Goal: Find specific page/section: Find specific page/section

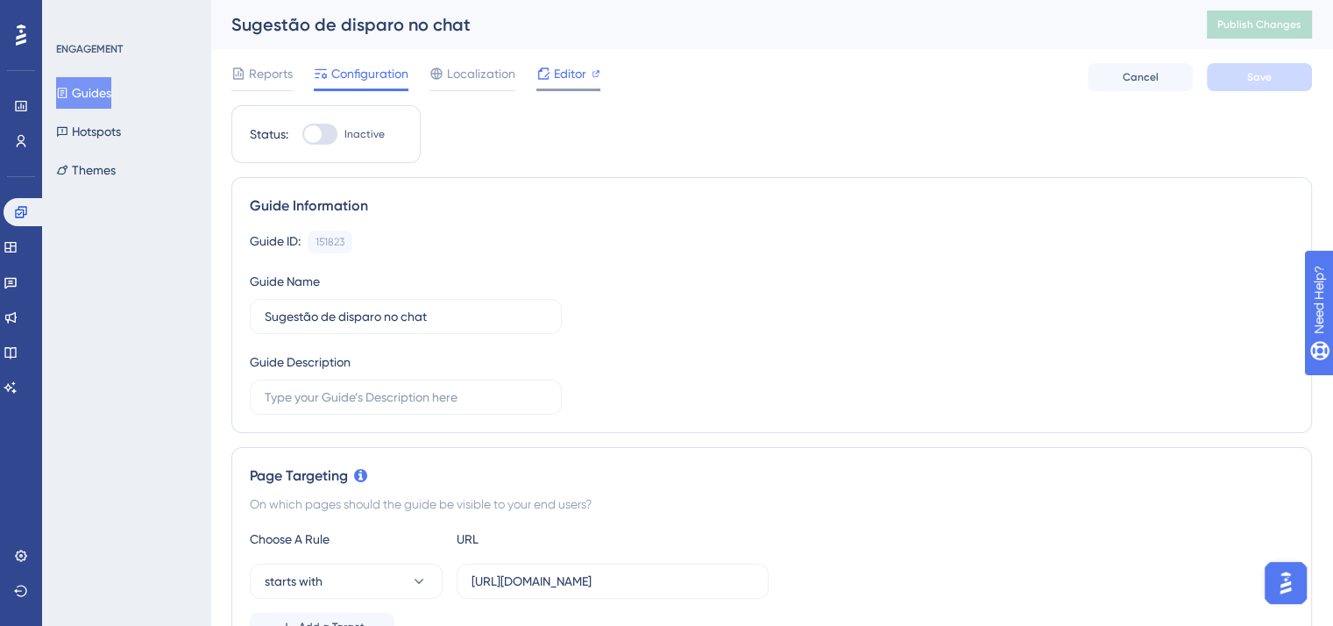
click at [583, 76] on span "Editor" at bounding box center [570, 73] width 32 height 21
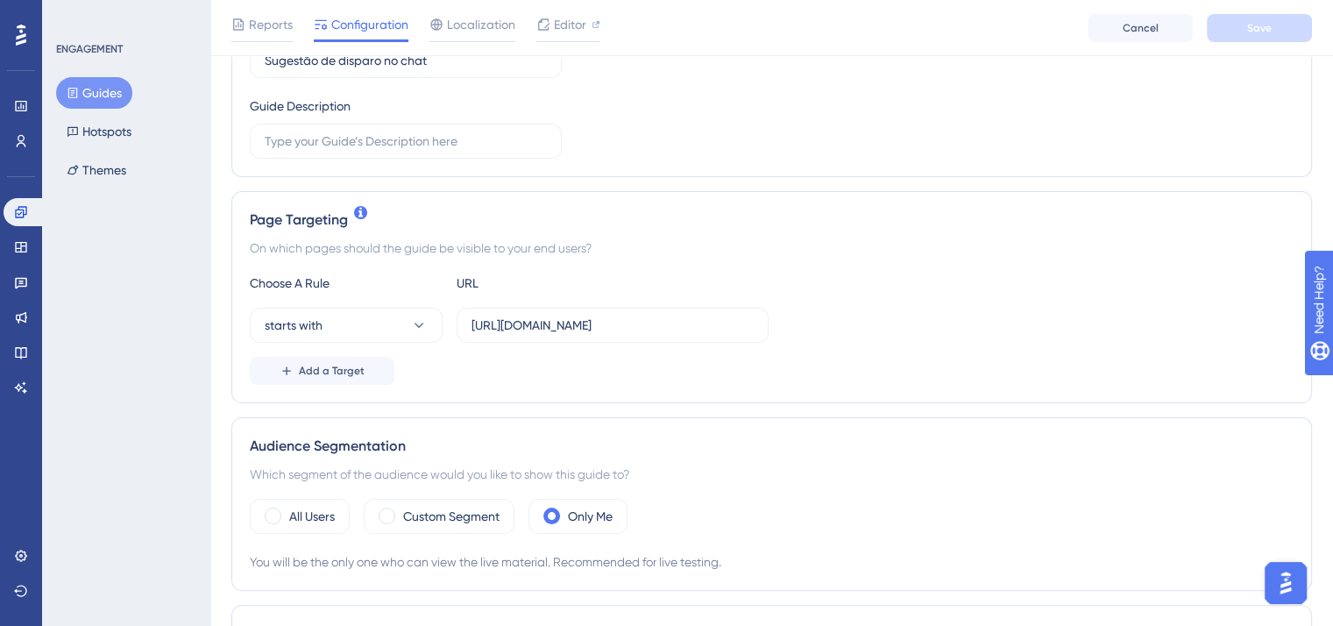
click at [88, 88] on button "Guides" at bounding box center [94, 93] width 76 height 32
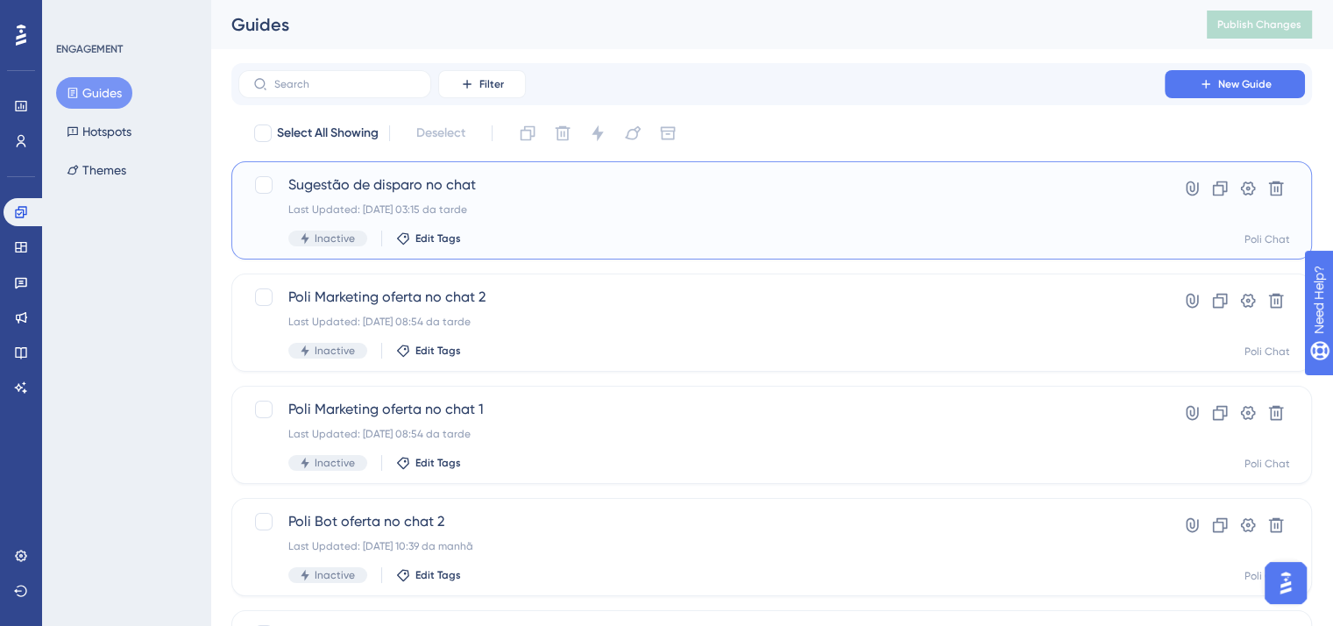
click at [565, 215] on div "Last Updated: 12.09.2025 03:15 da tarde" at bounding box center [701, 209] width 826 height 14
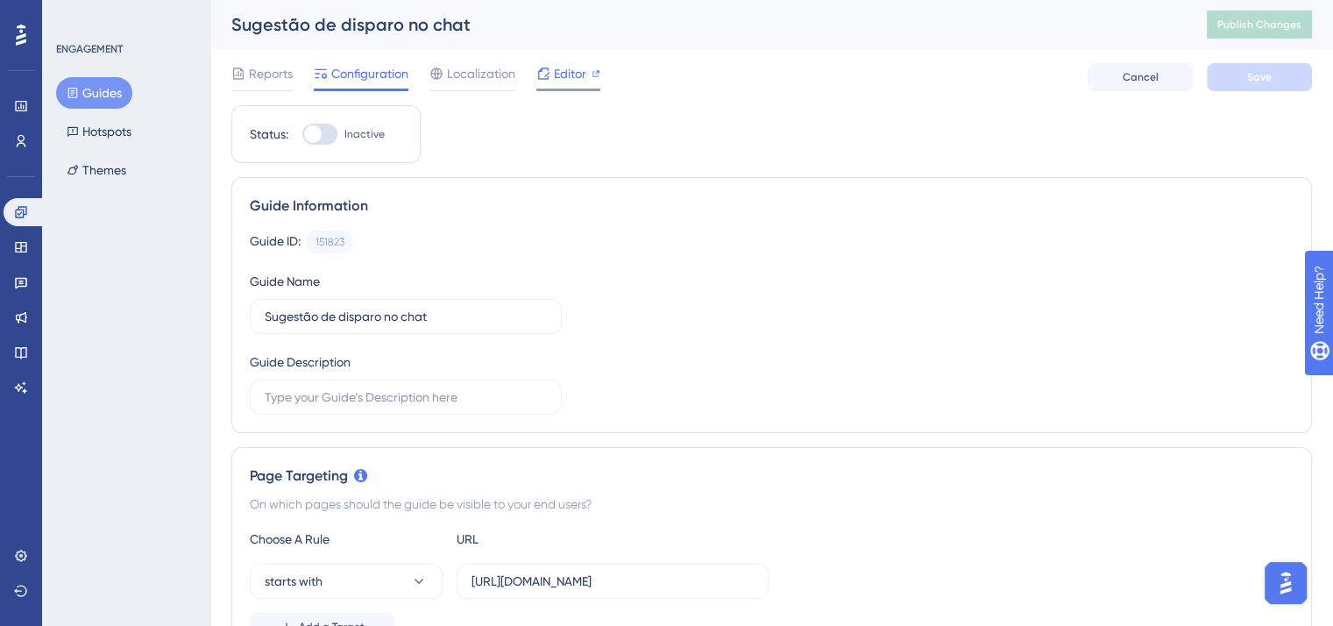
click at [554, 90] on div at bounding box center [568, 89] width 64 height 3
click at [557, 69] on span "Editor" at bounding box center [570, 73] width 32 height 21
